Goal: Find specific page/section: Find specific page/section

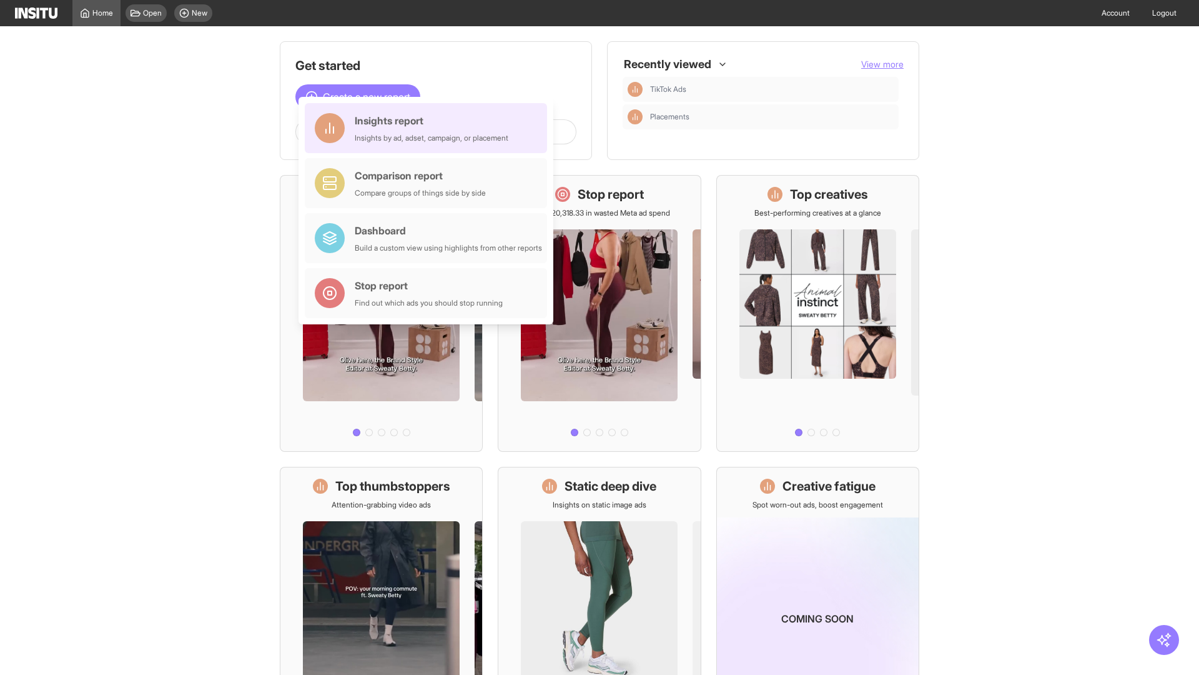
click at [429, 128] on div "Insights report Insights by ad, adset, campaign, or placement" at bounding box center [432, 128] width 154 height 30
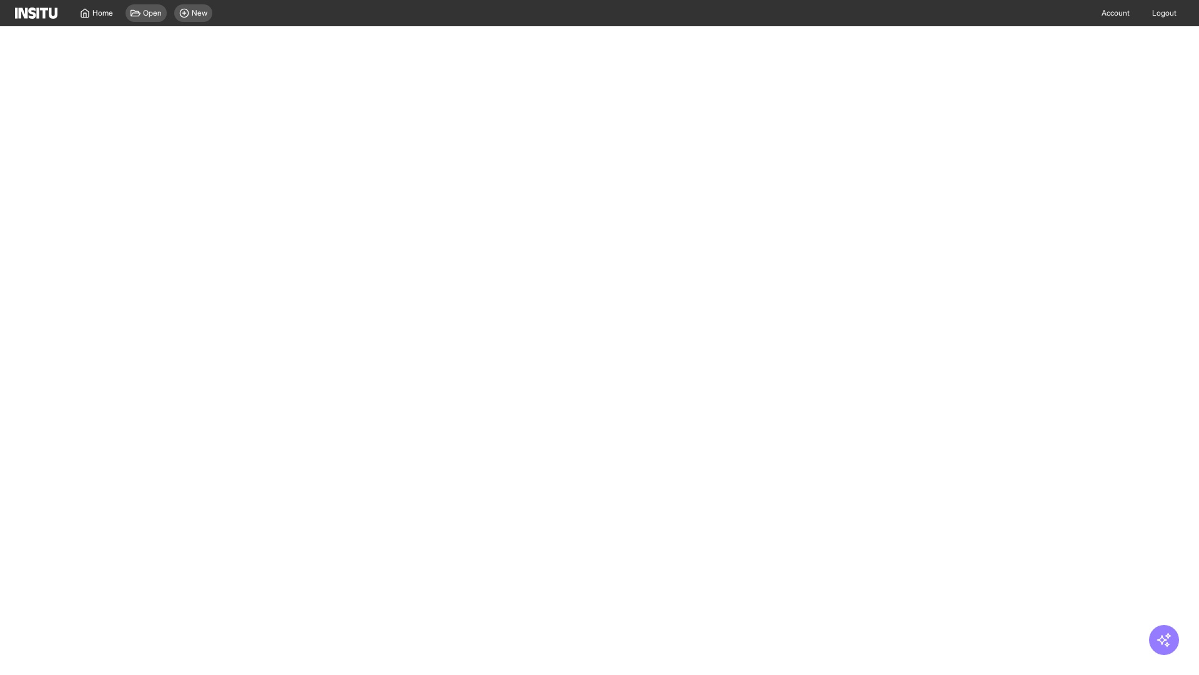
select select "**"
